Goal: Answer question/provide support: Share knowledge or assist other users

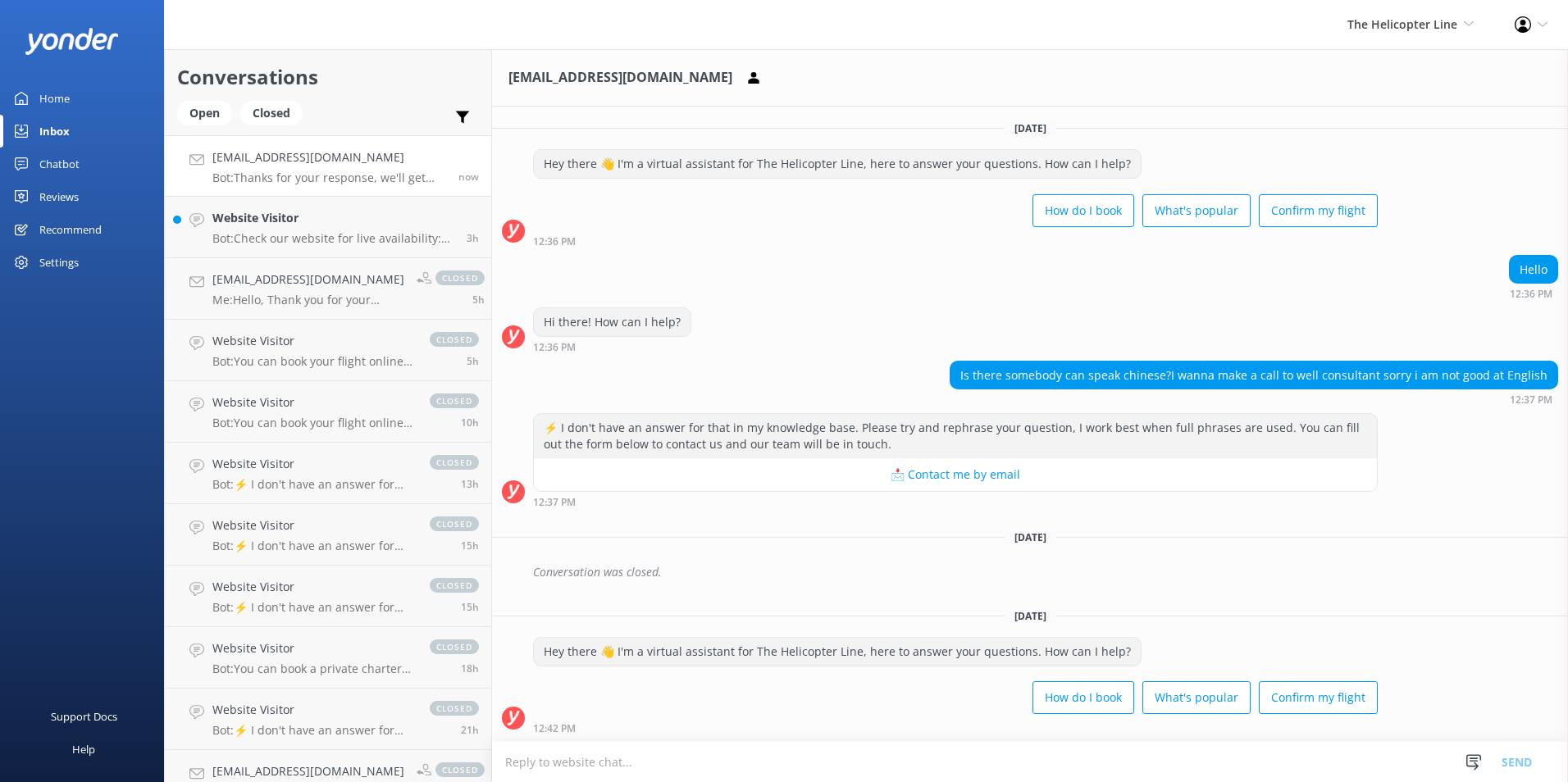
scroll to position [155, 0]
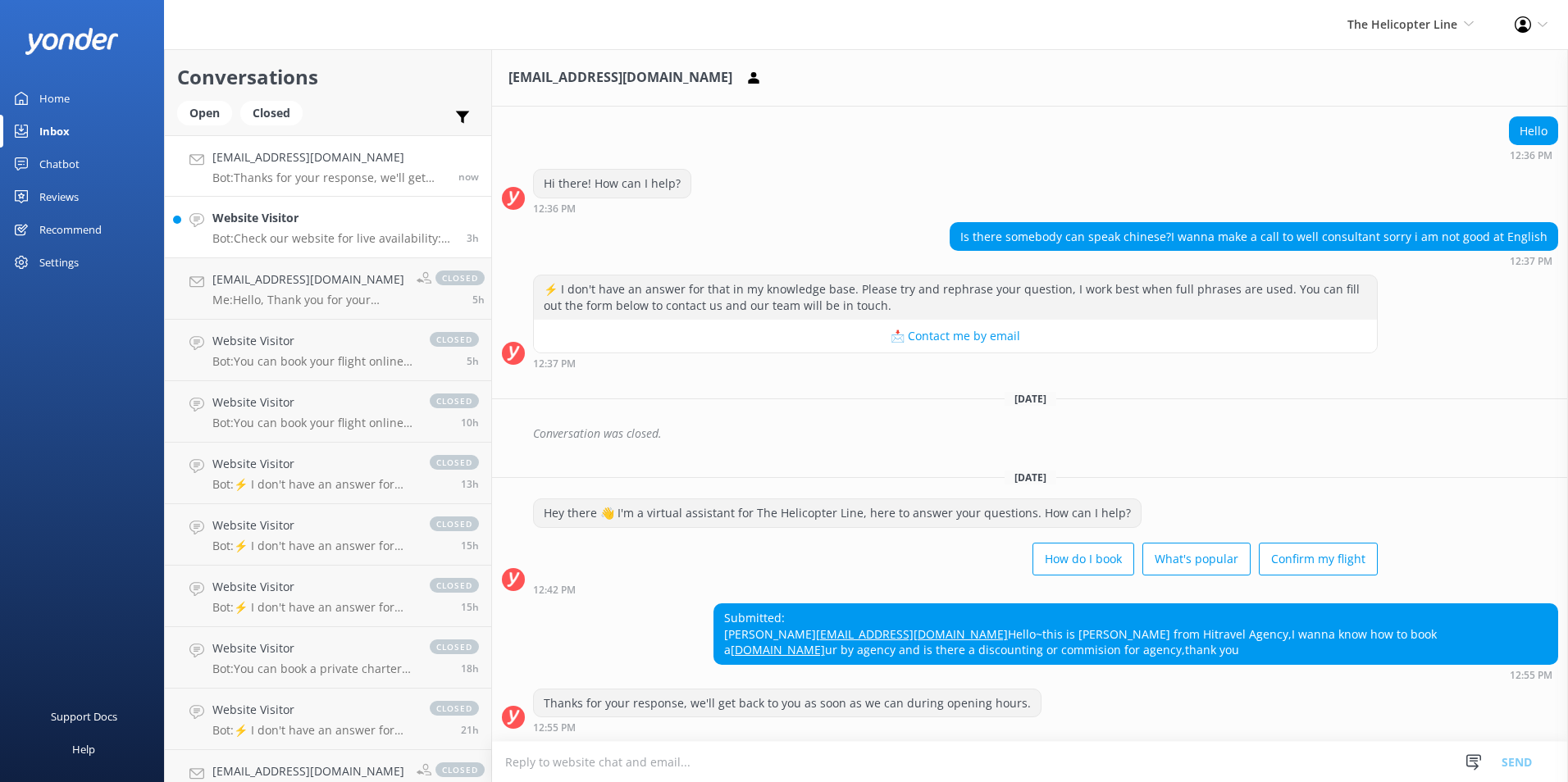
click at [311, 240] on p "Bot: Check our website for live availability: [URL][DOMAIN_NAME]." at bounding box center [333, 238] width 242 height 15
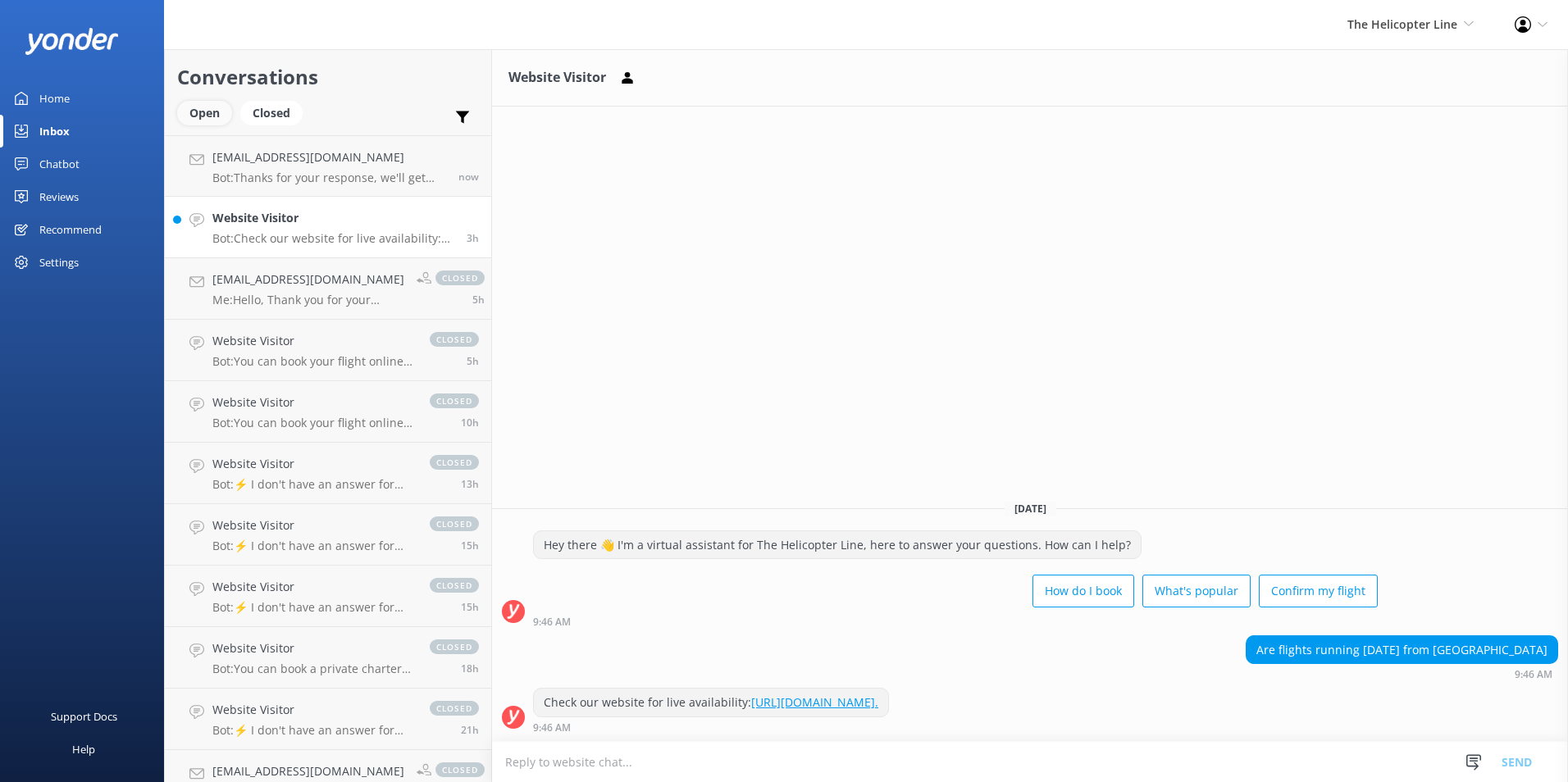
drag, startPoint x: 229, startPoint y: 121, endPoint x: 221, endPoint y: 116, distance: 9.4
click at [228, 121] on div "Open" at bounding box center [205, 113] width 55 height 24
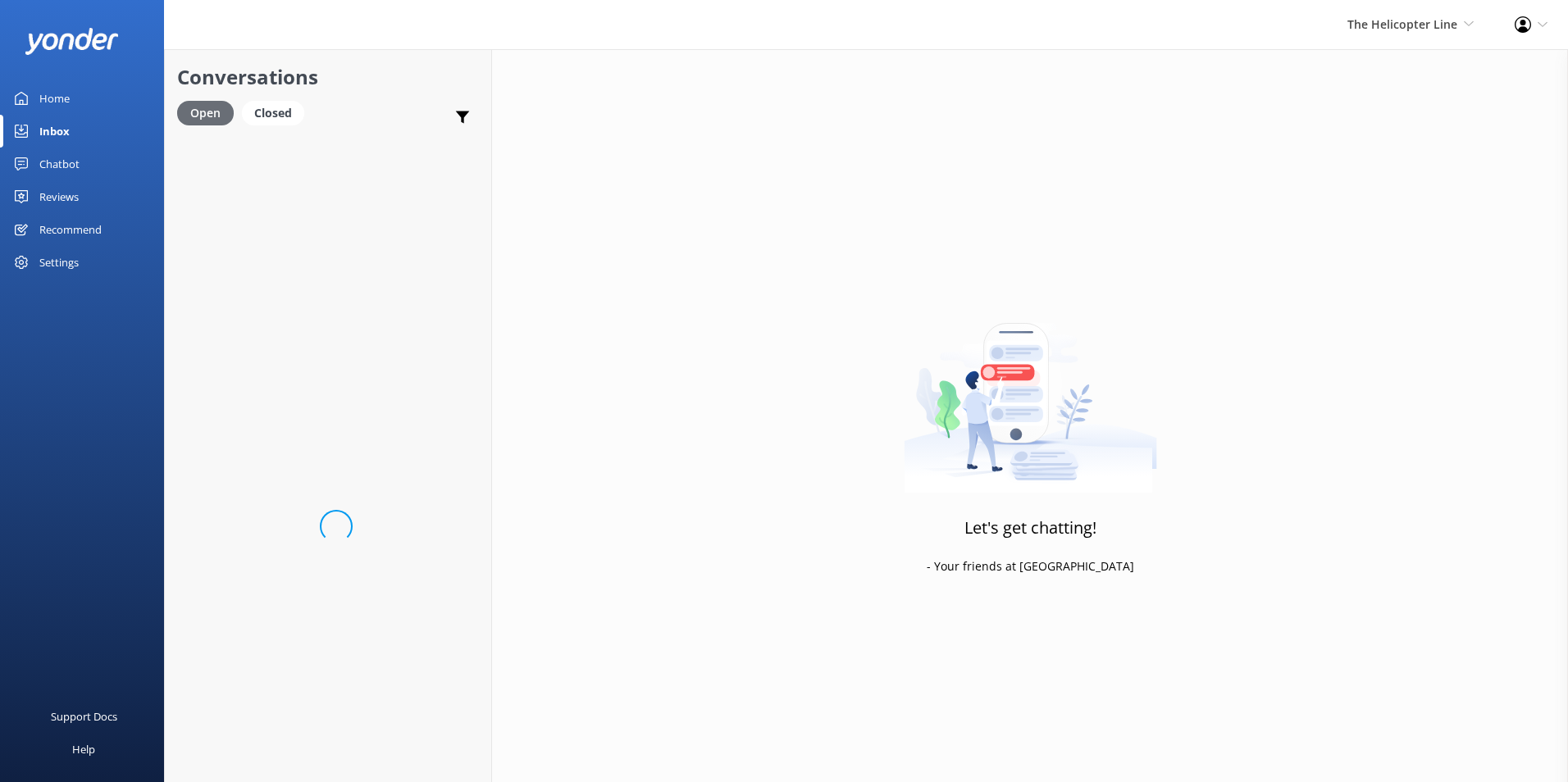
click at [220, 115] on div "Open" at bounding box center [206, 113] width 57 height 24
click at [300, 166] on h4 "[EMAIL_ADDRESS][DOMAIN_NAME]" at bounding box center [329, 158] width 234 height 18
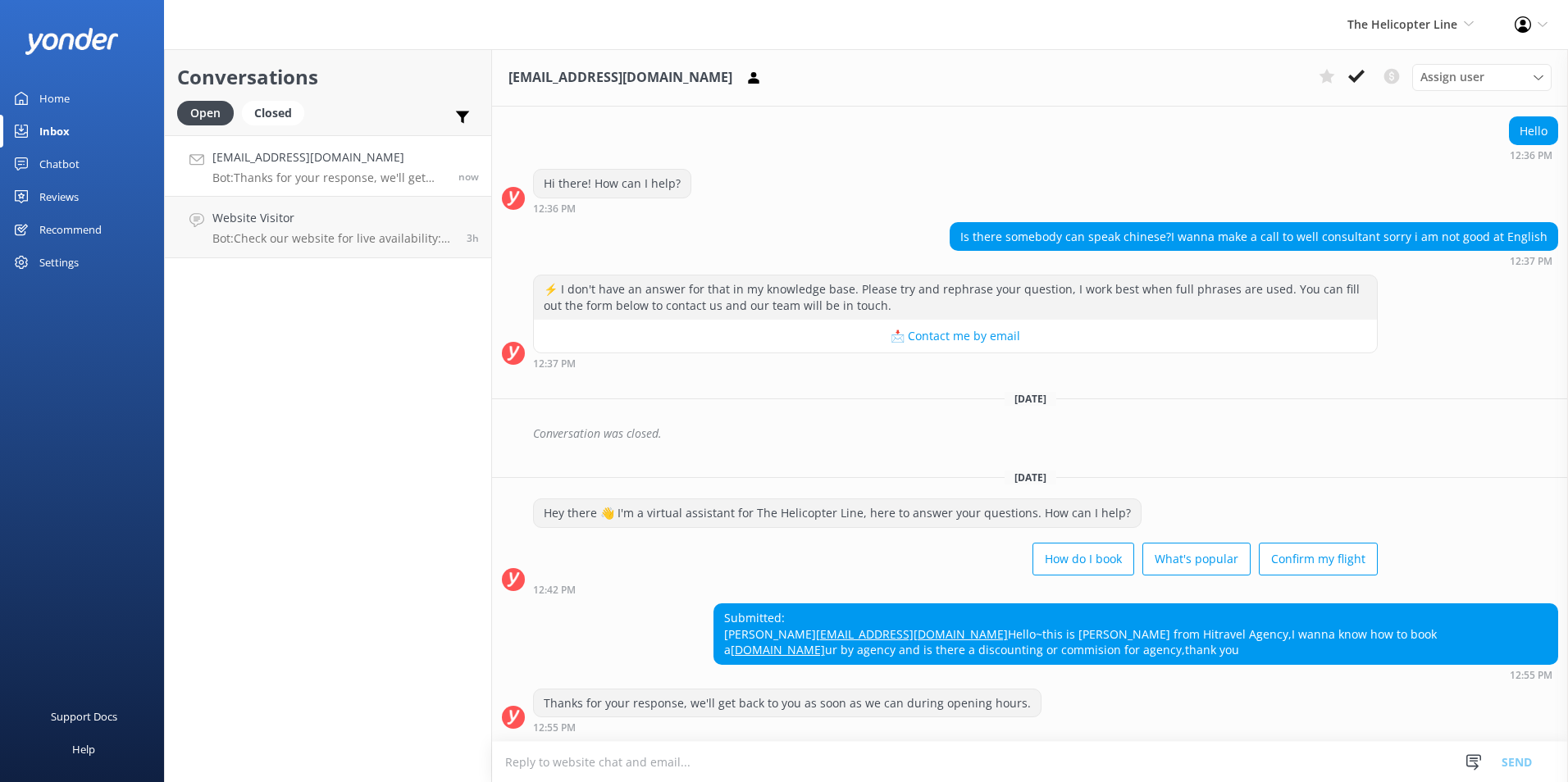
scroll to position [155, 0]
click at [665, 770] on textarea at bounding box center [1030, 761] width 1076 height 40
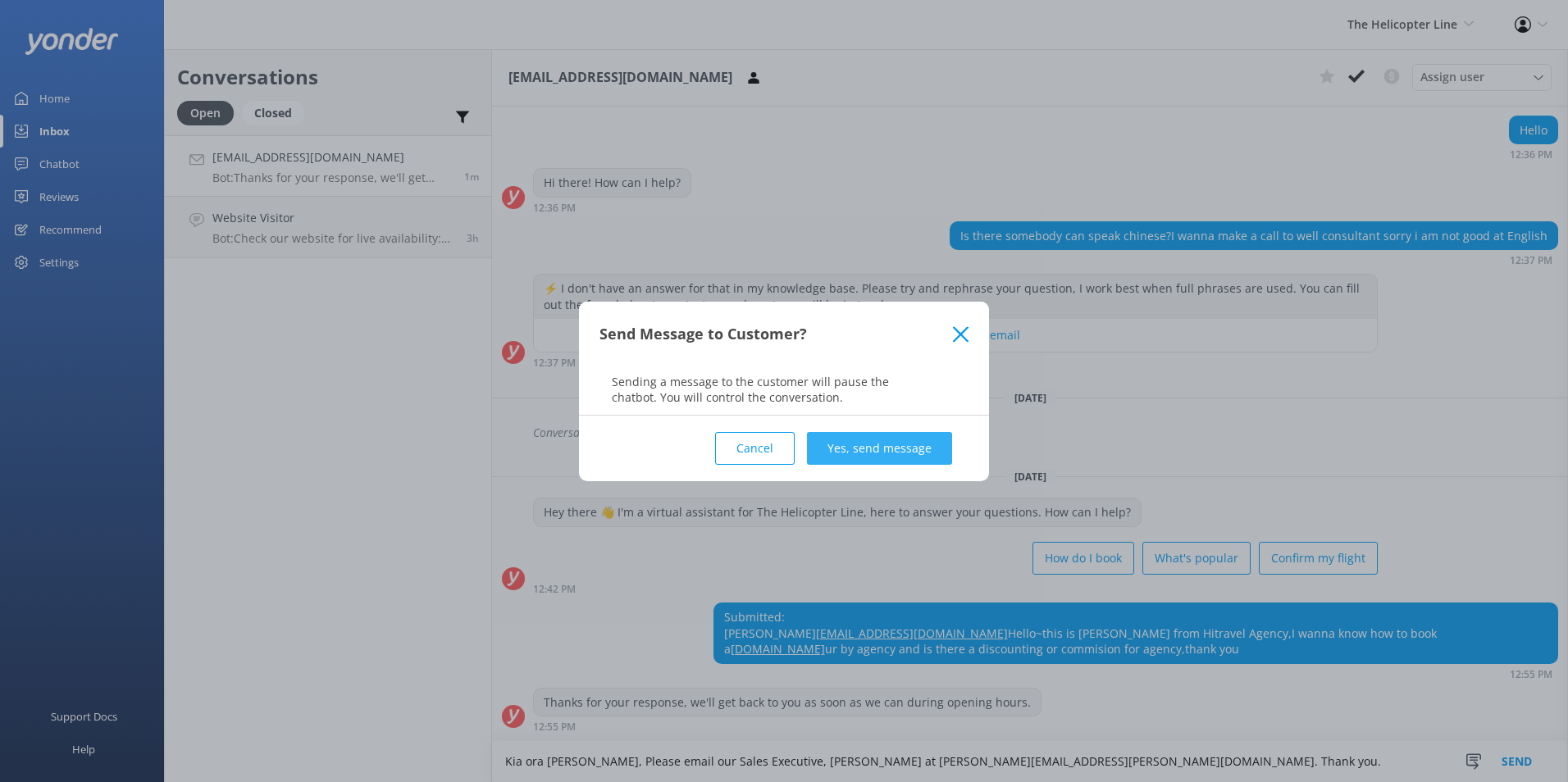
type textarea "Kia ora [PERSON_NAME], Please email our Sales Executive, [PERSON_NAME] at [PERS…"
click at [872, 454] on button "Yes, send message" at bounding box center [879, 449] width 145 height 33
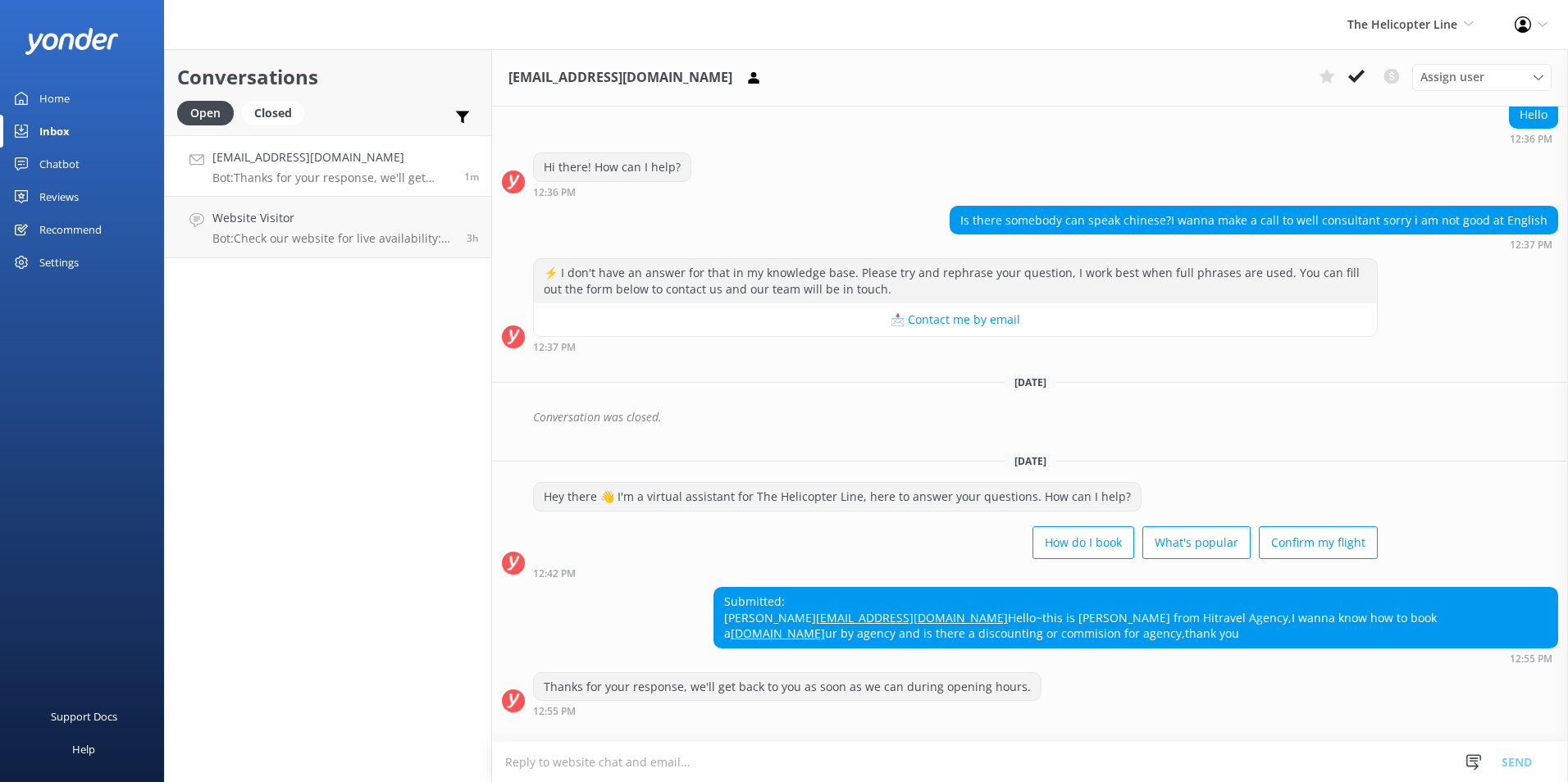
scroll to position [262, 0]
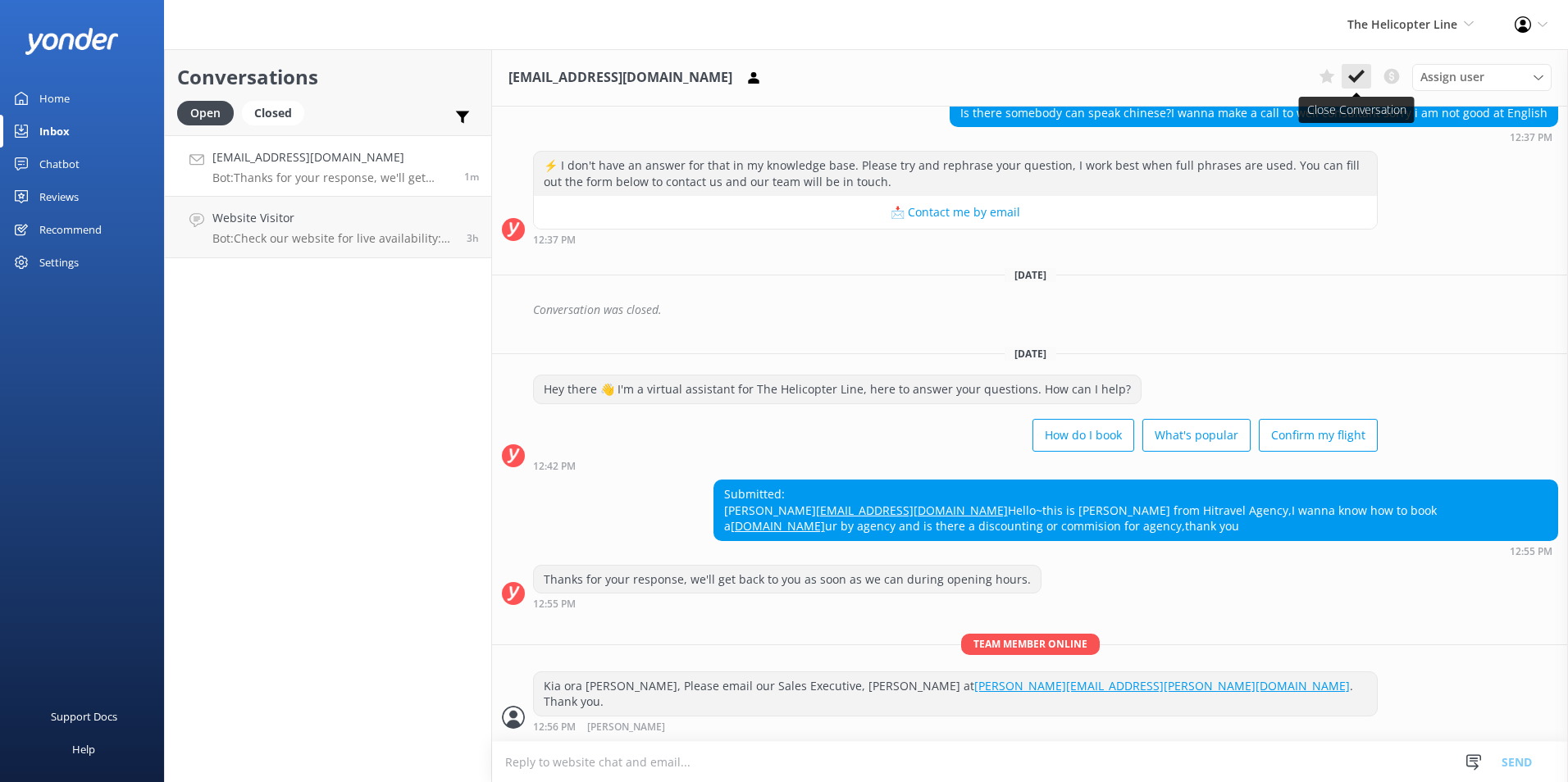
click at [1361, 77] on icon at bounding box center [1356, 76] width 17 height 17
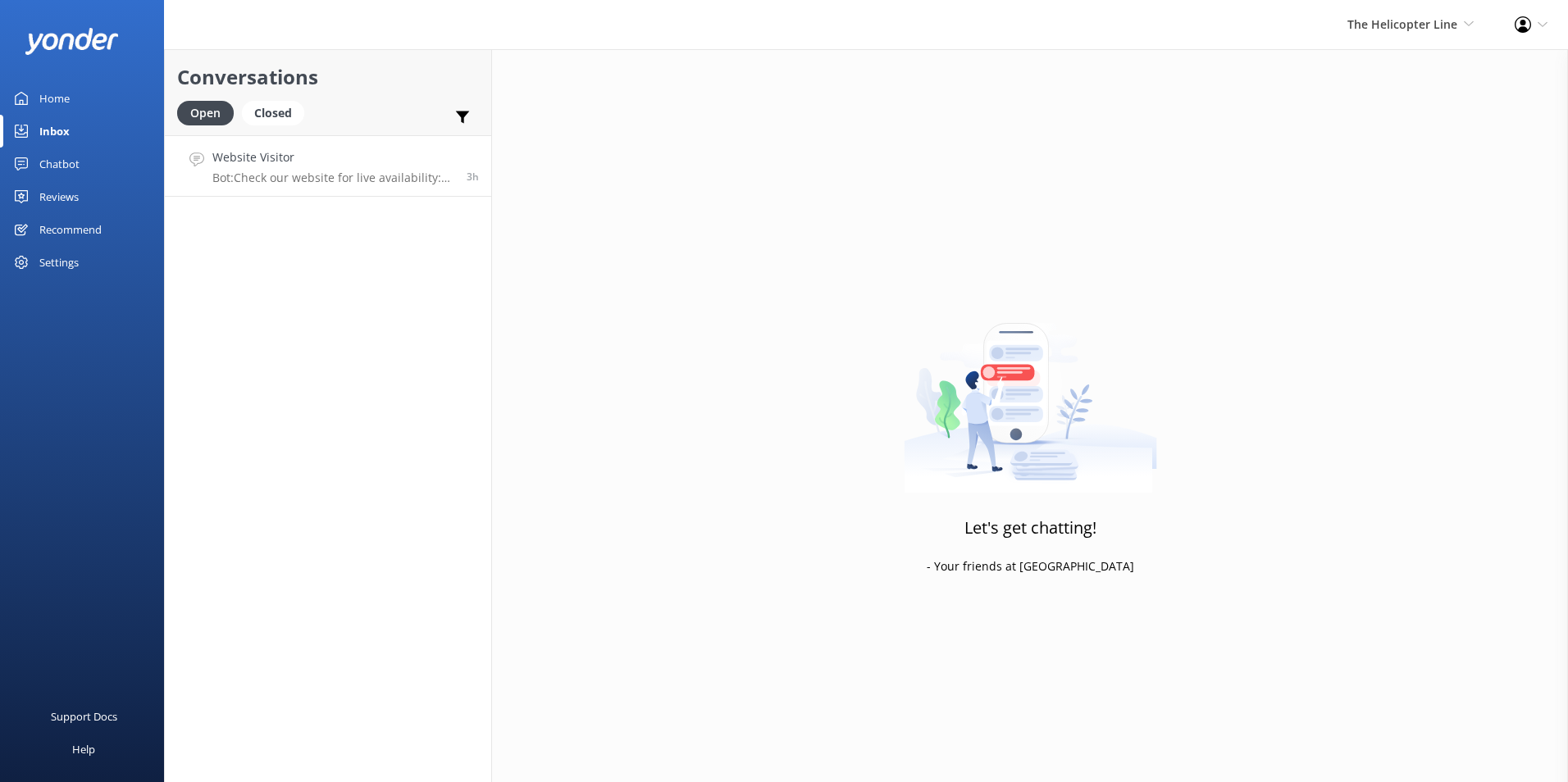
click at [445, 179] on p "Bot: Check our website for live availability: [URL][DOMAIN_NAME]." at bounding box center [333, 177] width 242 height 15
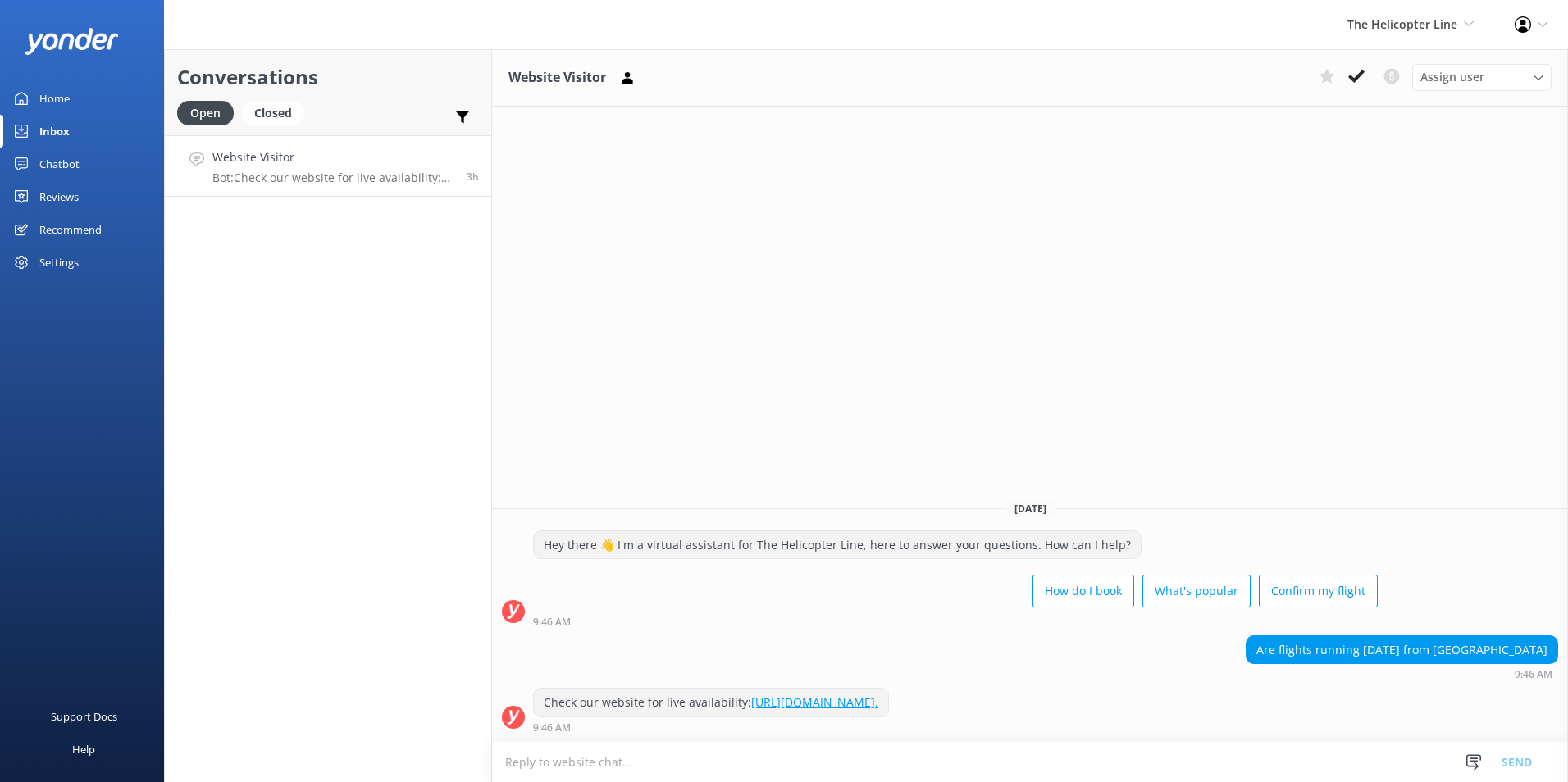
click at [1364, 80] on button at bounding box center [1357, 75] width 29 height 24
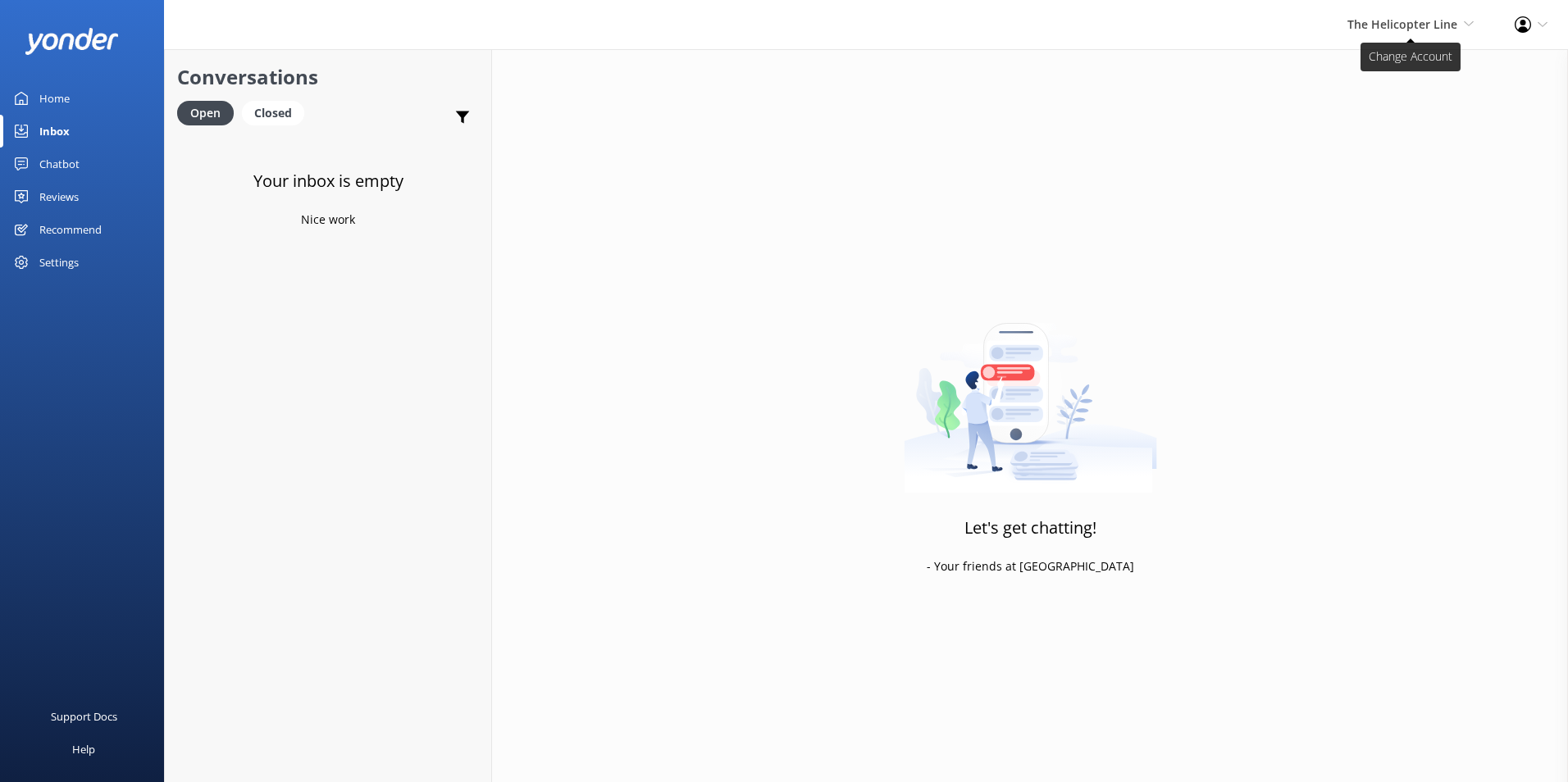
click at [1404, 15] on div "The Helicopter Line Milford Sound Scenic Flights Glacier Helicopters The Helico…" at bounding box center [1410, 24] width 167 height 49
click at [1358, 83] on link "Milford Sound Scenic Flights" at bounding box center [1413, 70] width 164 height 39
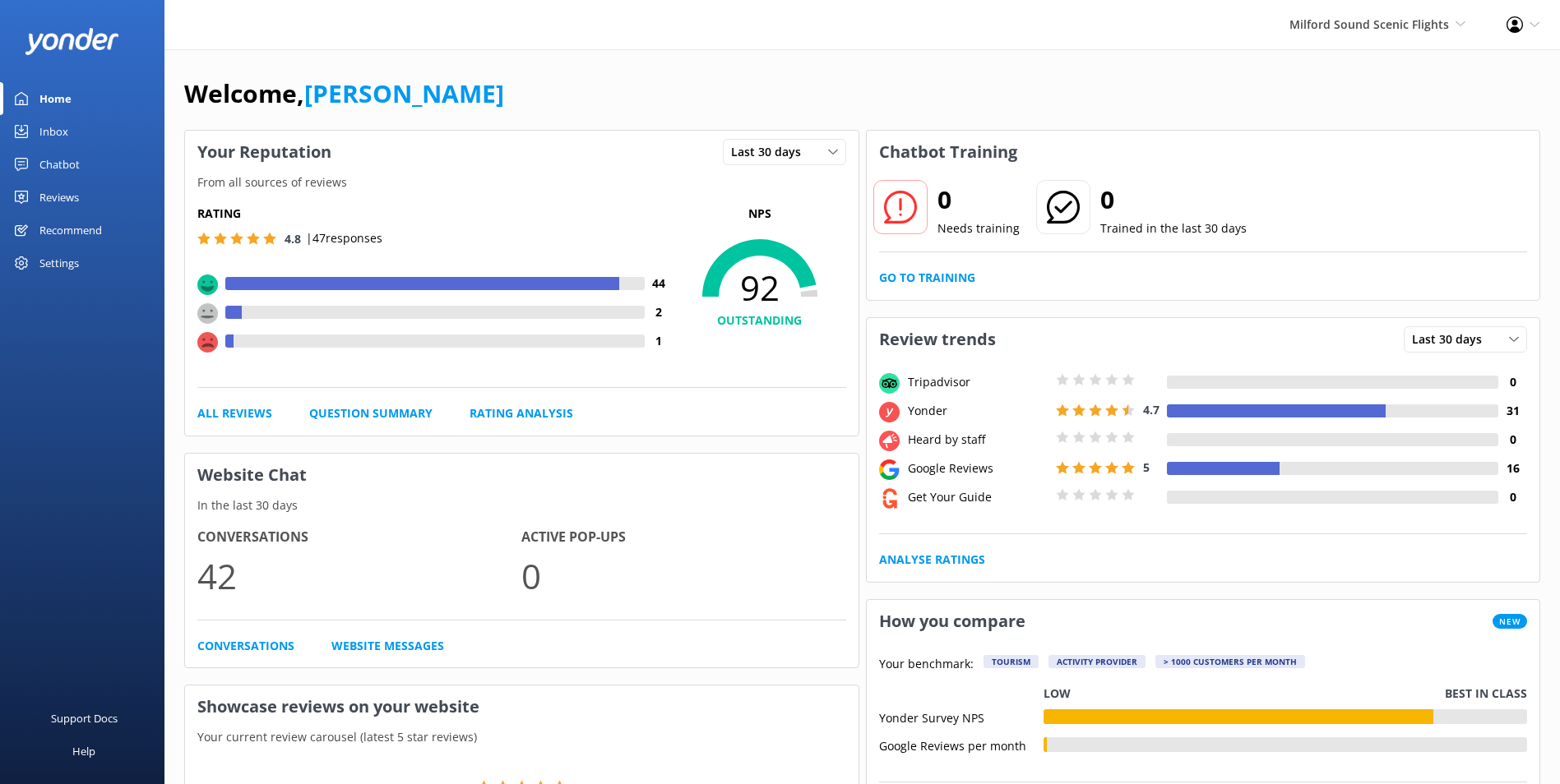
click at [57, 131] on div "Inbox" at bounding box center [53, 131] width 28 height 33
